Goal: Task Accomplishment & Management: Use online tool/utility

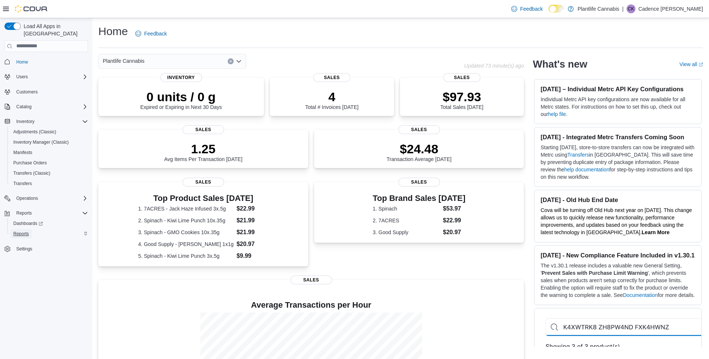
click at [24, 231] on span "Reports" at bounding box center [21, 234] width 16 height 6
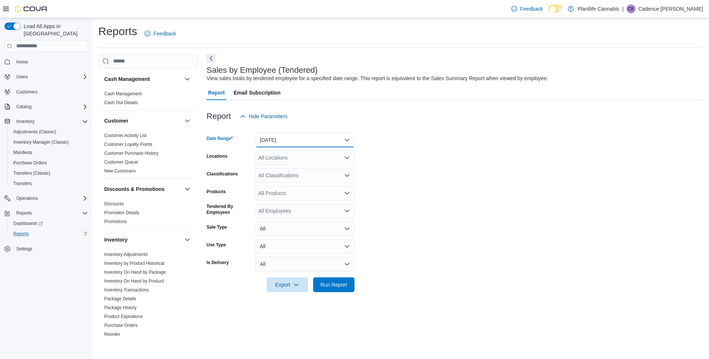
drag, startPoint x: 311, startPoint y: 132, endPoint x: 304, endPoint y: 138, distance: 9.0
click at [308, 135] on button "Yesterday" at bounding box center [305, 140] width 99 height 15
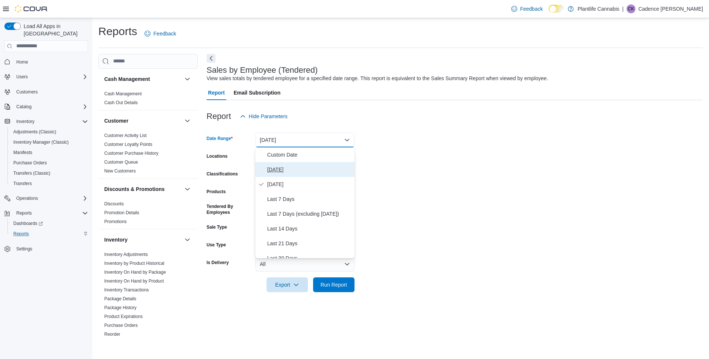
scroll to position [1, 0]
click at [292, 171] on span "Today" at bounding box center [309, 169] width 84 height 9
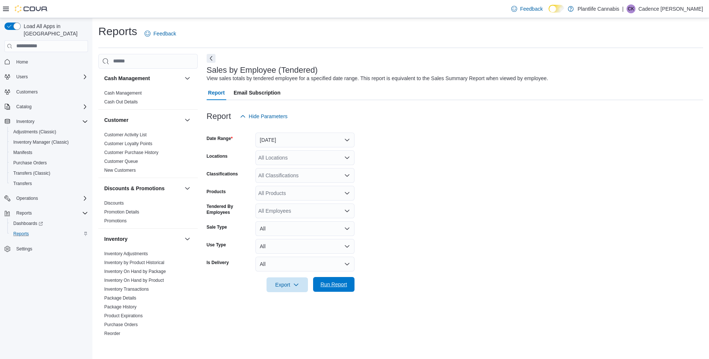
click at [344, 286] on span "Run Report" at bounding box center [334, 284] width 27 height 7
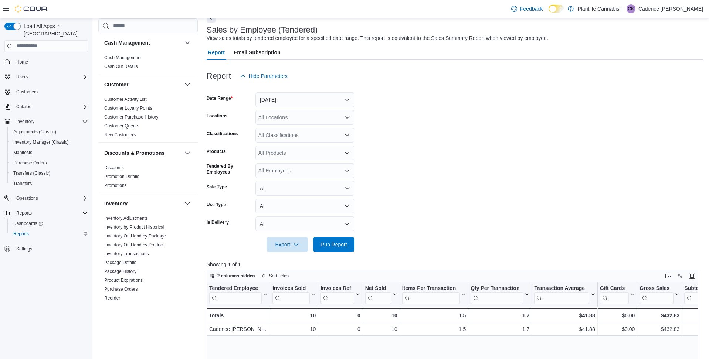
scroll to position [41, 0]
click at [23, 59] on span "Home" at bounding box center [22, 62] width 12 height 6
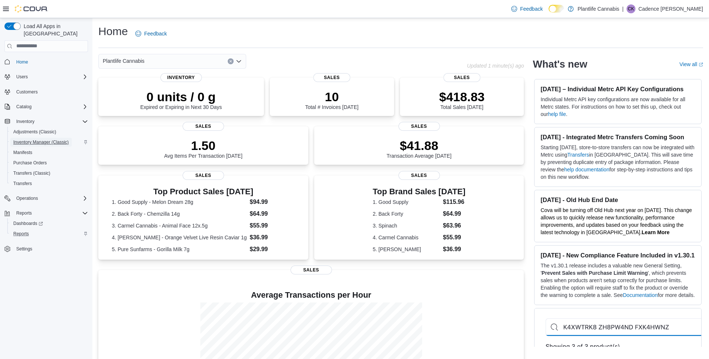
click at [61, 139] on span "Inventory Manager (Classic)" at bounding box center [40, 142] width 55 height 6
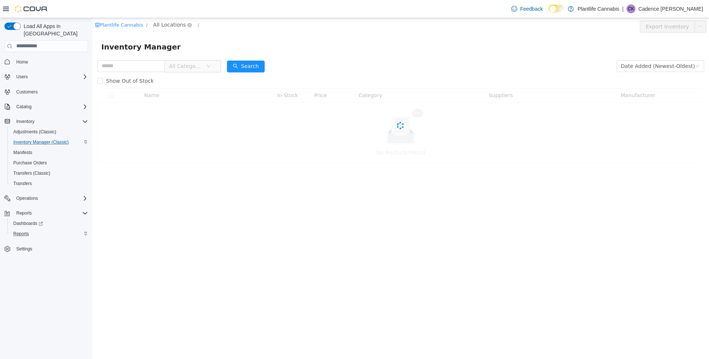
click at [168, 21] on span "All Locations" at bounding box center [169, 24] width 33 height 8
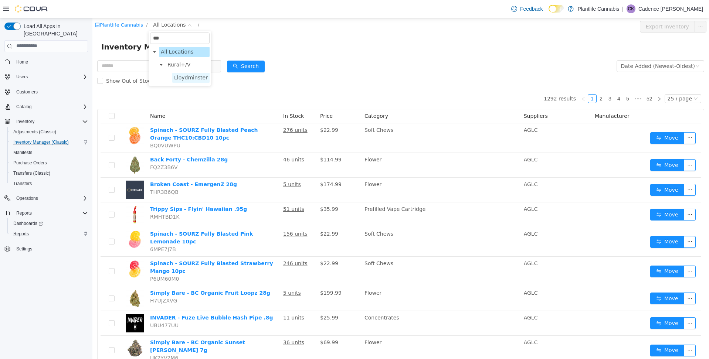
type input "***"
click at [192, 77] on span "Lloydminster" at bounding box center [191, 77] width 34 height 6
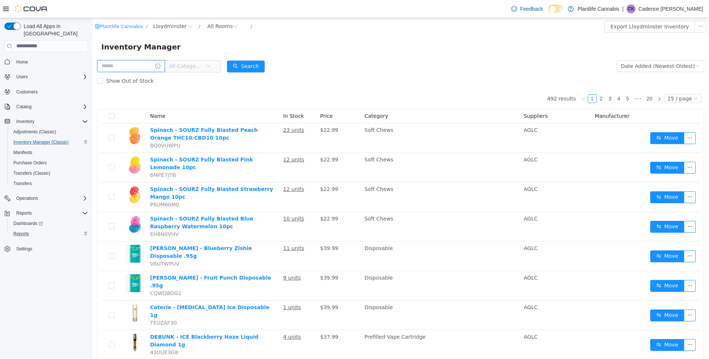
click at [136, 70] on input "text" at bounding box center [131, 66] width 68 height 12
type input "**********"
click at [253, 66] on button "Search" at bounding box center [253, 66] width 38 height 12
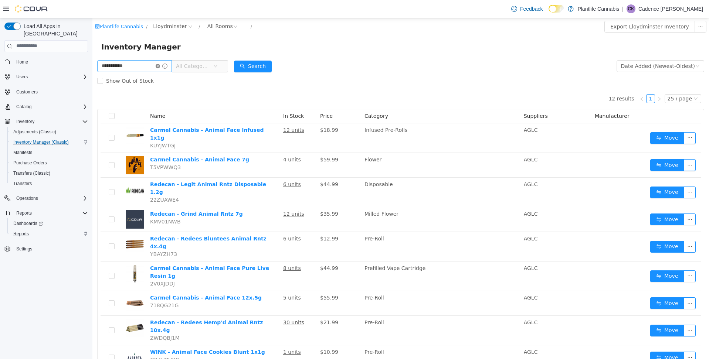
click at [160, 67] on icon "icon: close-circle" at bounding box center [158, 66] width 4 height 4
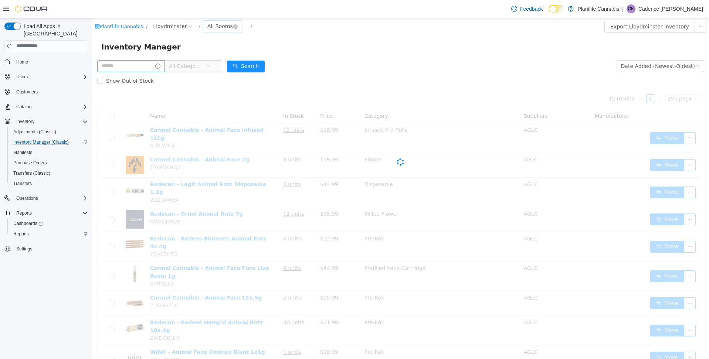
click at [218, 28] on div "All Rooms" at bounding box center [220, 25] width 26 height 11
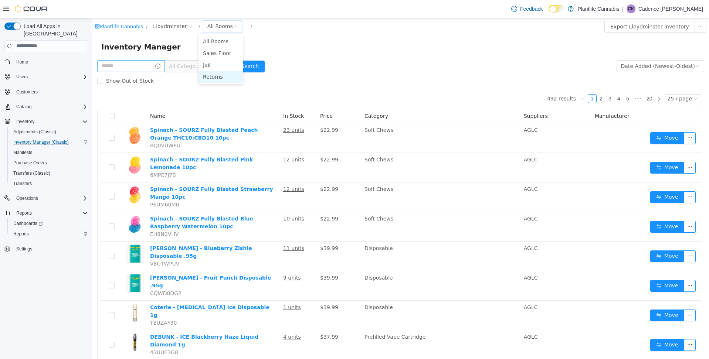
click at [221, 77] on li "Returns" at bounding box center [221, 77] width 44 height 12
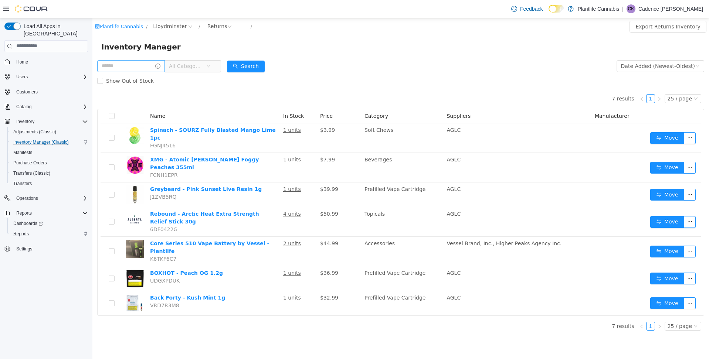
click at [31, 57] on button "Home" at bounding box center [45, 62] width 89 height 11
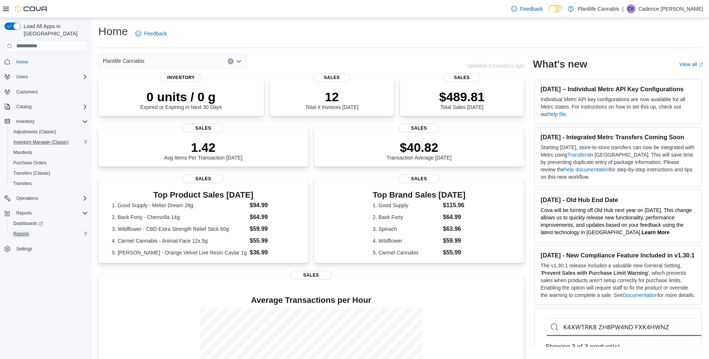
click at [28, 231] on span "Reports" at bounding box center [21, 234] width 16 height 6
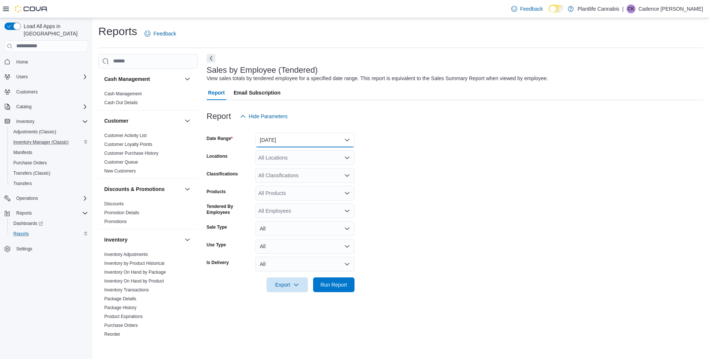
click at [300, 140] on button "Yesterday" at bounding box center [305, 140] width 99 height 15
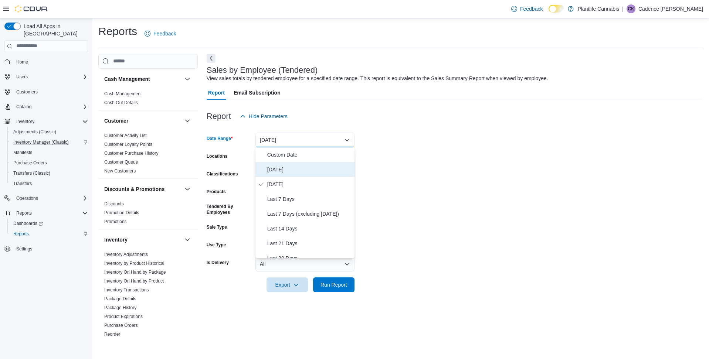
click at [282, 171] on span "Today" at bounding box center [309, 169] width 84 height 9
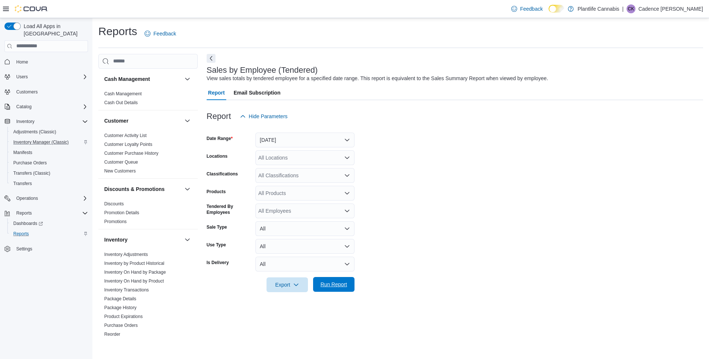
click at [345, 287] on span "Run Report" at bounding box center [334, 284] width 27 height 7
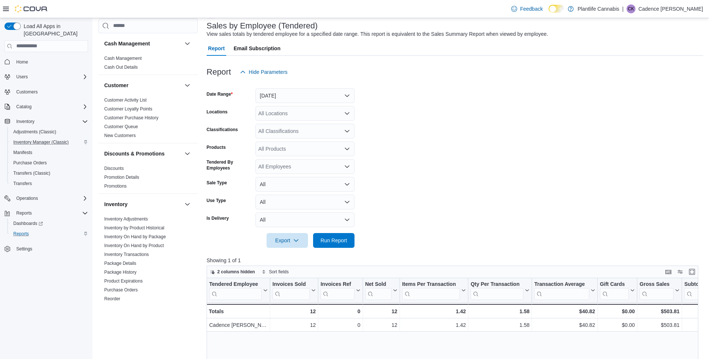
scroll to position [45, 0]
click at [24, 59] on span "Home" at bounding box center [22, 62] width 12 height 6
